Goal: Information Seeking & Learning: Learn about a topic

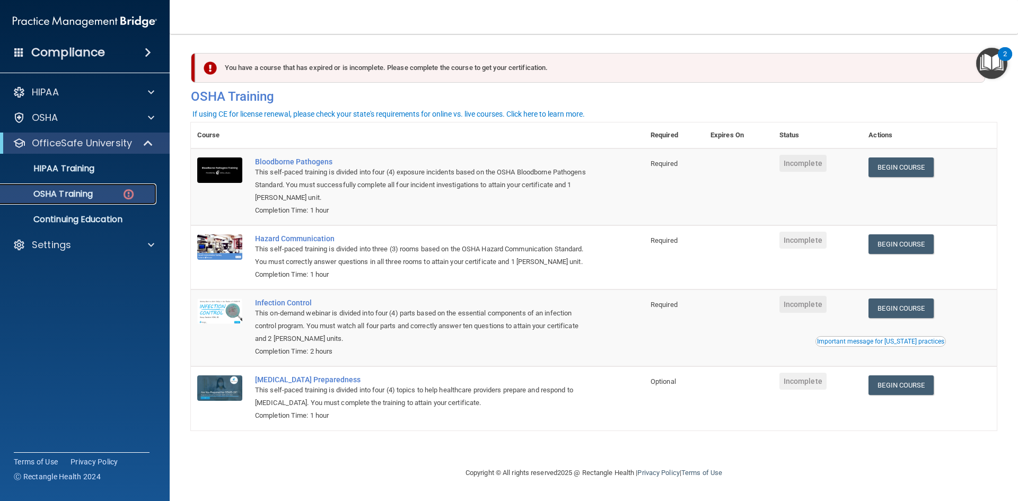
click at [117, 193] on div "OSHA Training" at bounding box center [79, 194] width 145 height 11
click at [904, 171] on link "Begin Course" at bounding box center [900, 167] width 65 height 20
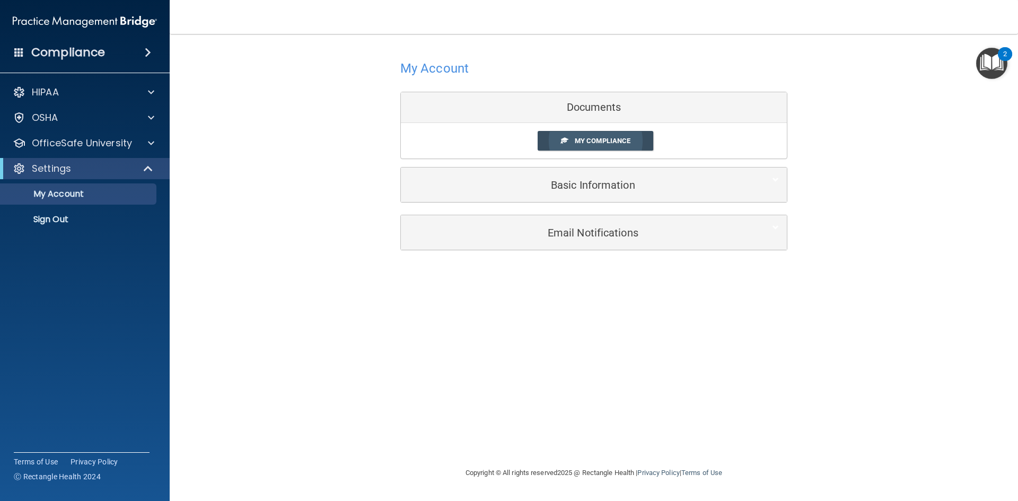
click at [613, 140] on span "My Compliance" at bounding box center [603, 141] width 56 height 8
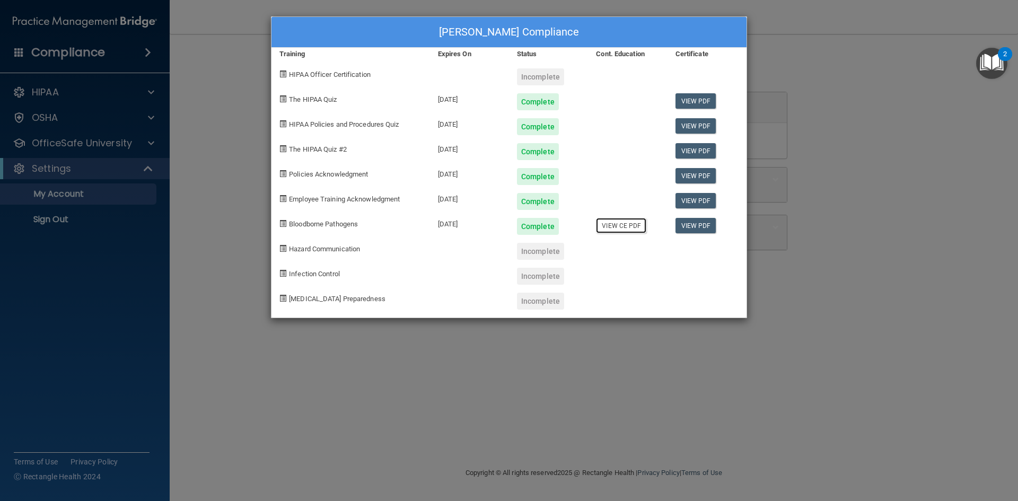
click at [621, 226] on link "View CE PDF" at bounding box center [621, 225] width 50 height 15
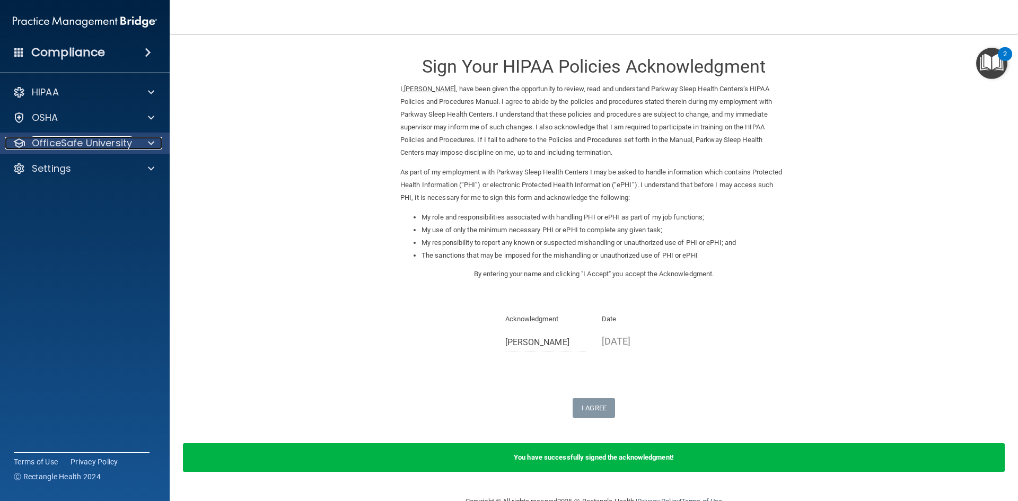
click at [155, 141] on div at bounding box center [149, 143] width 27 height 13
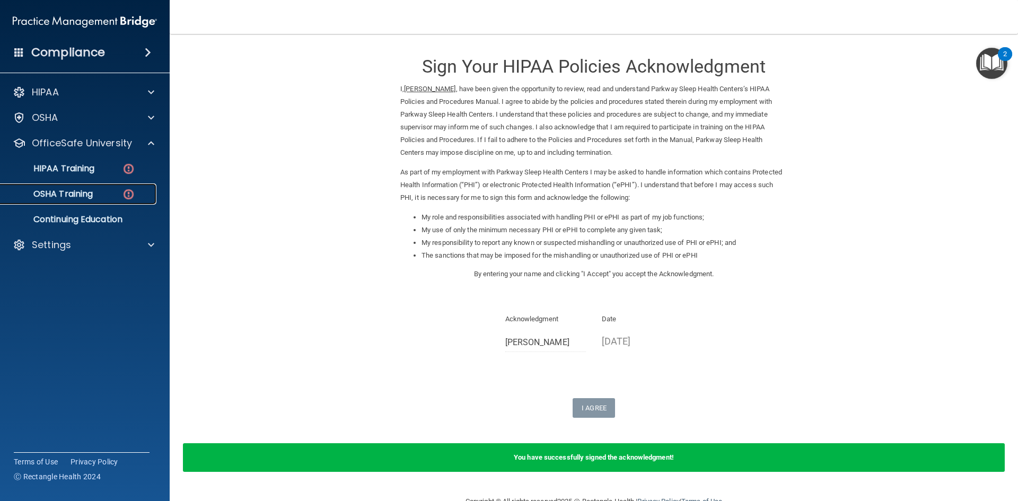
click at [130, 193] on img at bounding box center [128, 194] width 13 height 13
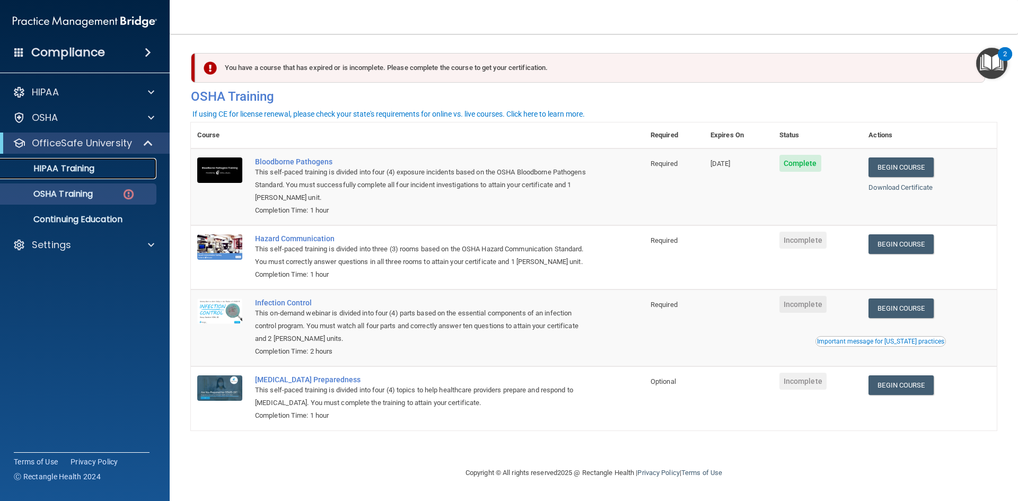
click at [77, 165] on p "HIPAA Training" at bounding box center [50, 168] width 87 height 11
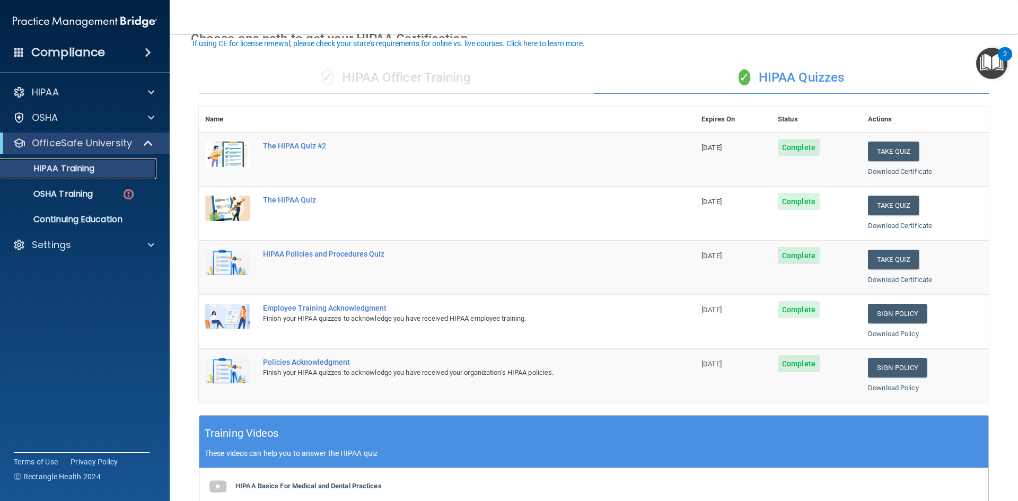
scroll to position [53, 0]
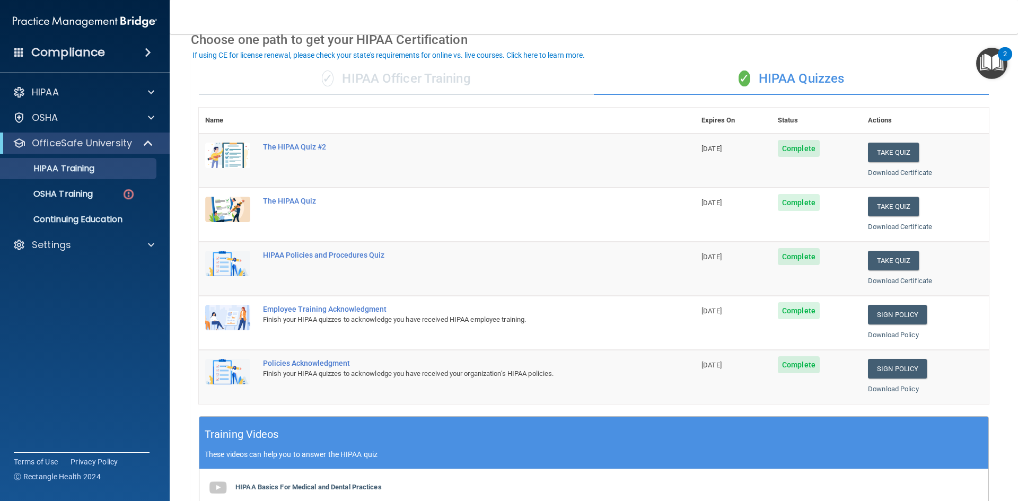
click at [417, 78] on div "✓ HIPAA Officer Training" at bounding box center [396, 79] width 395 height 32
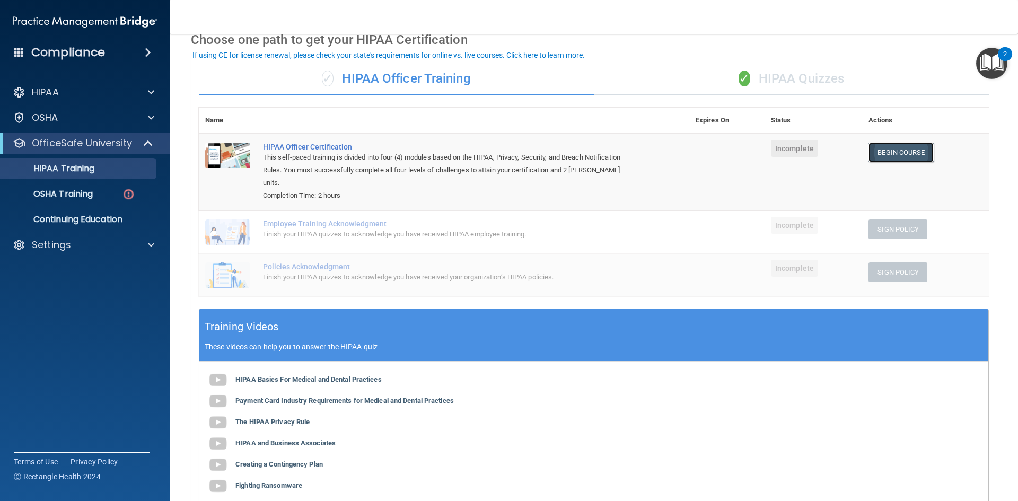
click at [899, 153] on link "Begin Course" at bounding box center [900, 153] width 65 height 20
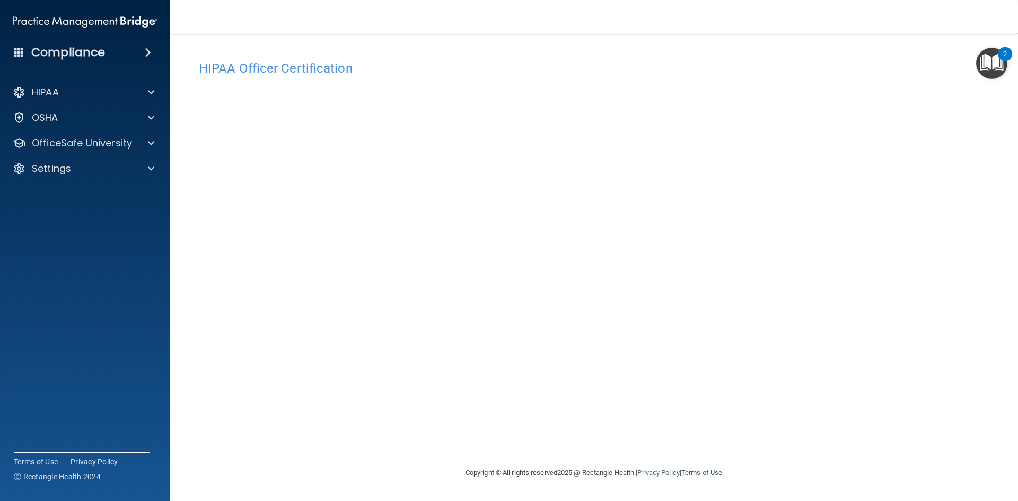
click at [564, 56] on div "HIPAA Officer Certification" at bounding box center [594, 68] width 806 height 26
